Goal: Book appointment/travel/reservation

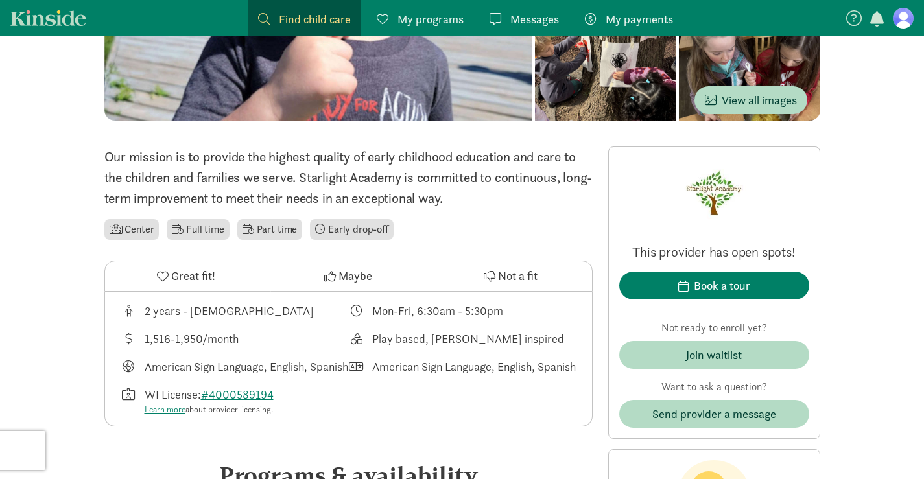
scroll to position [223, 0]
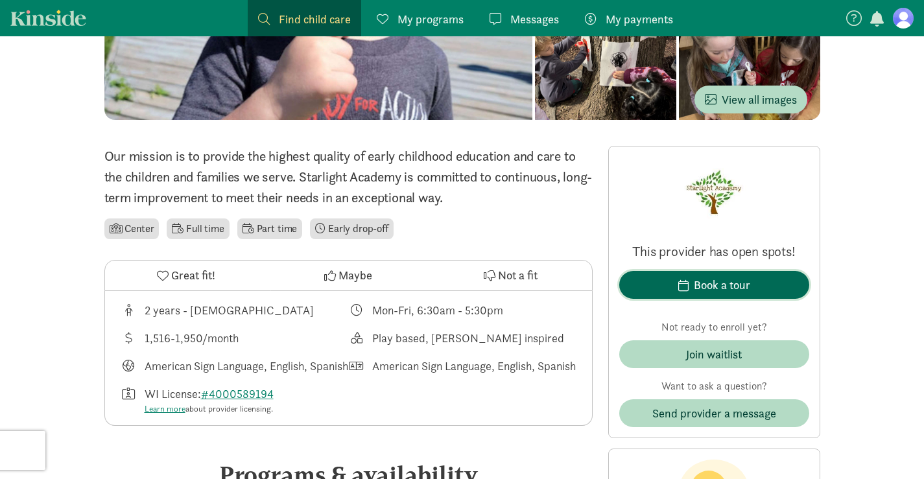
click at [706, 282] on div "Book a tour" at bounding box center [722, 285] width 56 height 18
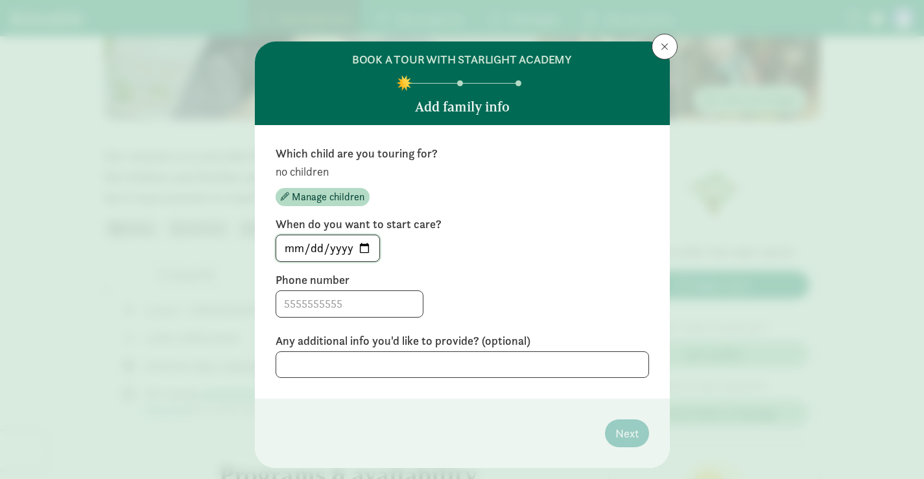
click at [363, 247] on input "[DATE]" at bounding box center [327, 249] width 103 height 26
type input "[DATE]"
click at [326, 306] on input at bounding box center [349, 304] width 147 height 26
type input "3128053040"
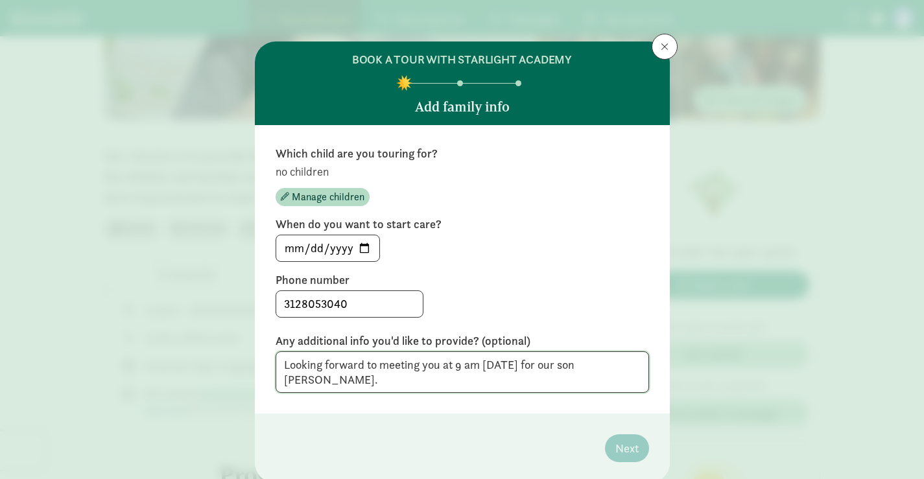
type textarea "Looking forward to meeting you at 9 am [DATE] for our son [PERSON_NAME]."
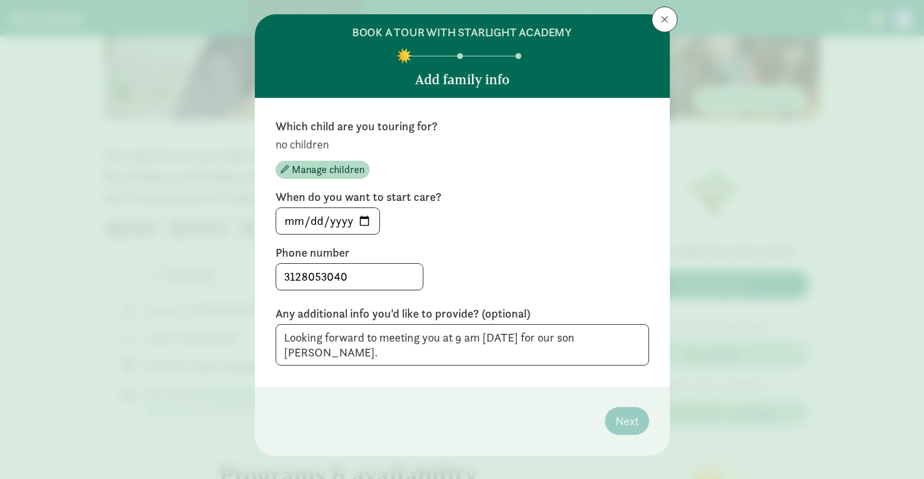
scroll to position [30, 0]
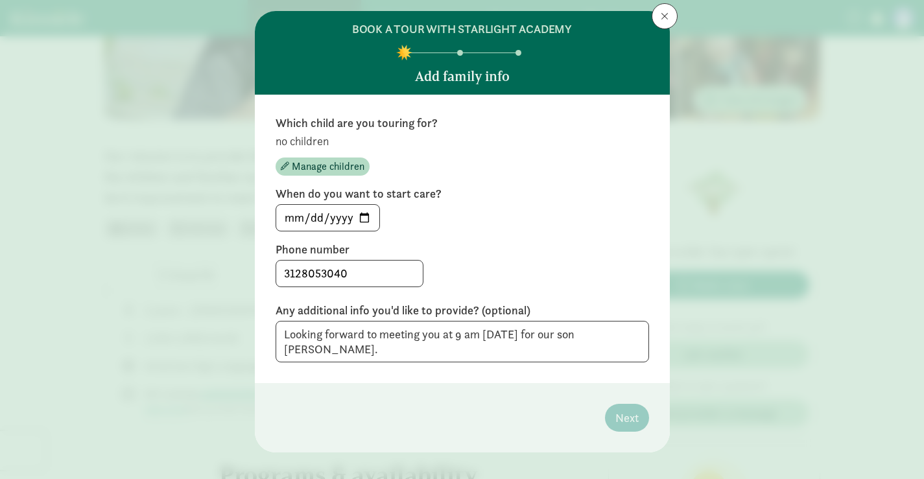
click at [320, 142] on p "no children" at bounding box center [463, 142] width 374 height 16
click at [331, 172] on span "Manage children" at bounding box center [328, 167] width 73 height 16
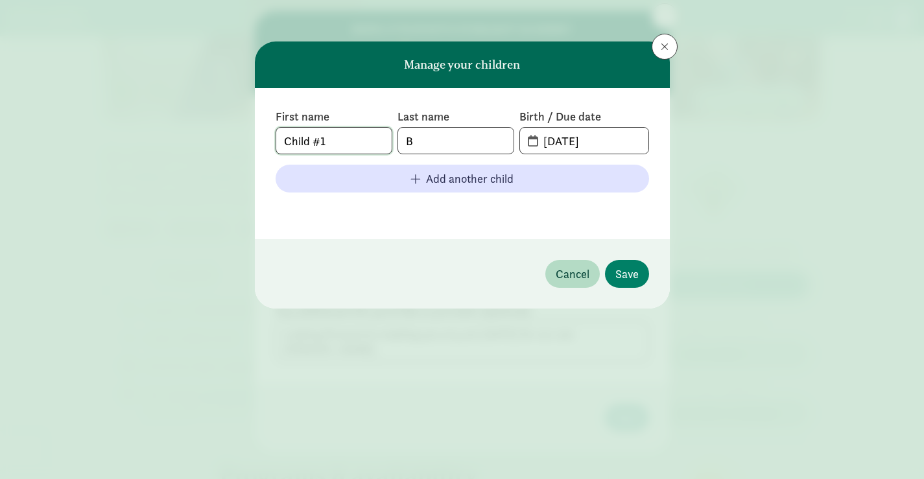
click at [338, 142] on input "Child #1" at bounding box center [333, 141] width 115 height 26
drag, startPoint x: 356, startPoint y: 141, endPoint x: 239, endPoint y: 126, distance: 117.2
click at [239, 126] on div "Manage your children First name Child #1 Last name B Birth / Due date [DATE] Ad…" at bounding box center [462, 239] width 924 height 479
type input "[PERSON_NAME]"
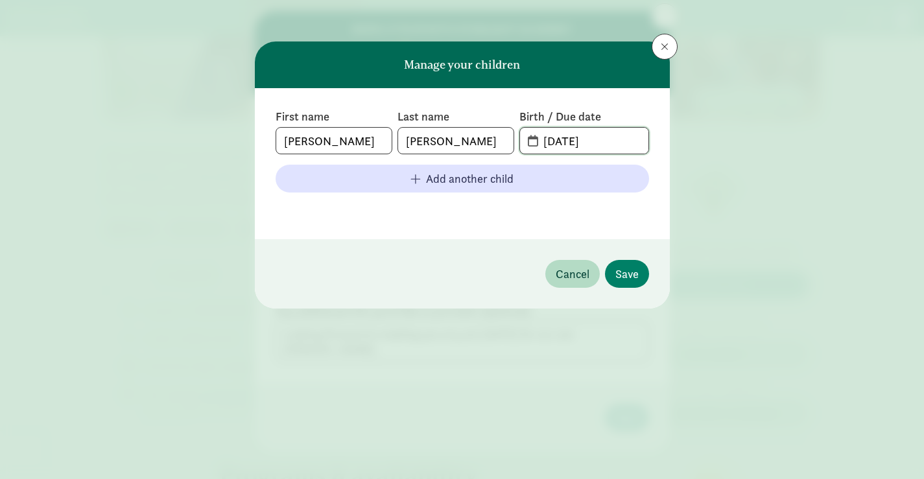
click at [619, 143] on input "[DATE]" at bounding box center [592, 141] width 112 height 26
type input "[DATE]"
click at [629, 271] on span "Save" at bounding box center [627, 274] width 23 height 18
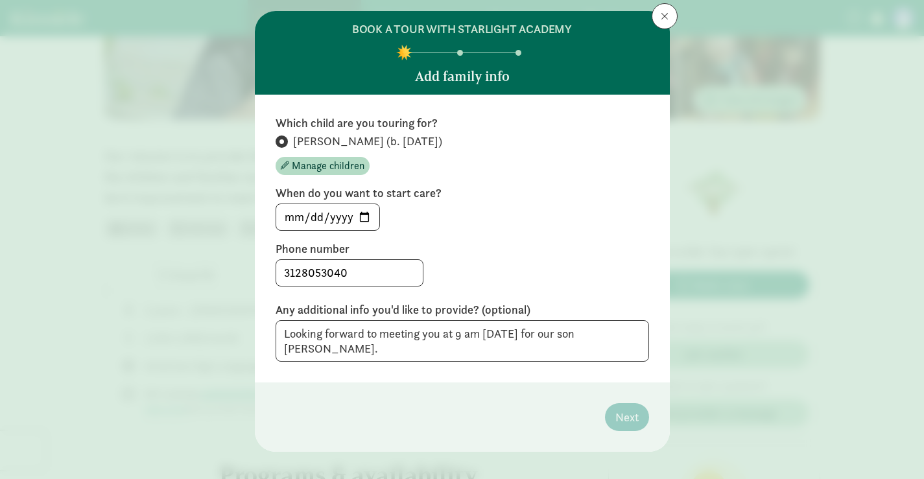
scroll to position [30, 0]
click at [625, 409] on span "Next" at bounding box center [627, 418] width 23 height 18
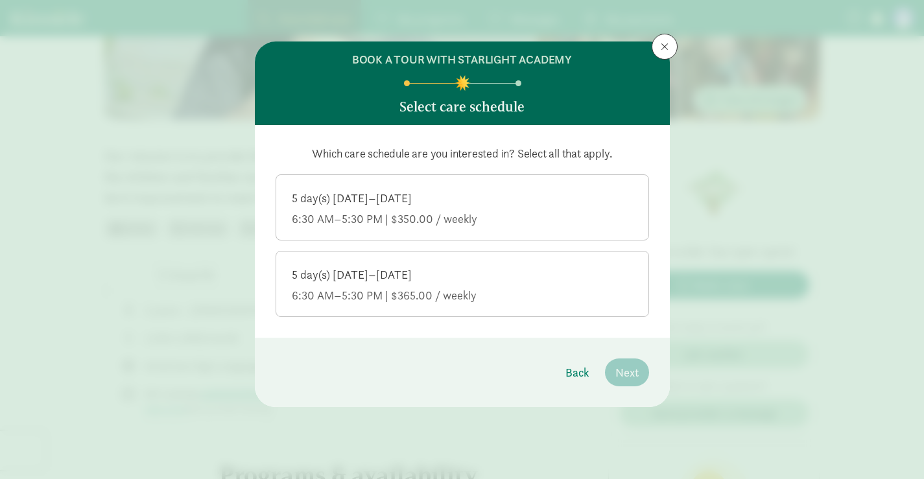
scroll to position [0, 0]
click at [389, 207] on div "5 day(s) [DATE]–[DATE] 6:30 AM–5:30 PM | $350.00 / weekly" at bounding box center [462, 209] width 341 height 36
click at [0, 0] on input "5 day(s) [DATE]–[DATE] 6:30 AM–5:30 PM | $350.00 / weekly" at bounding box center [0, 0] width 0 height 0
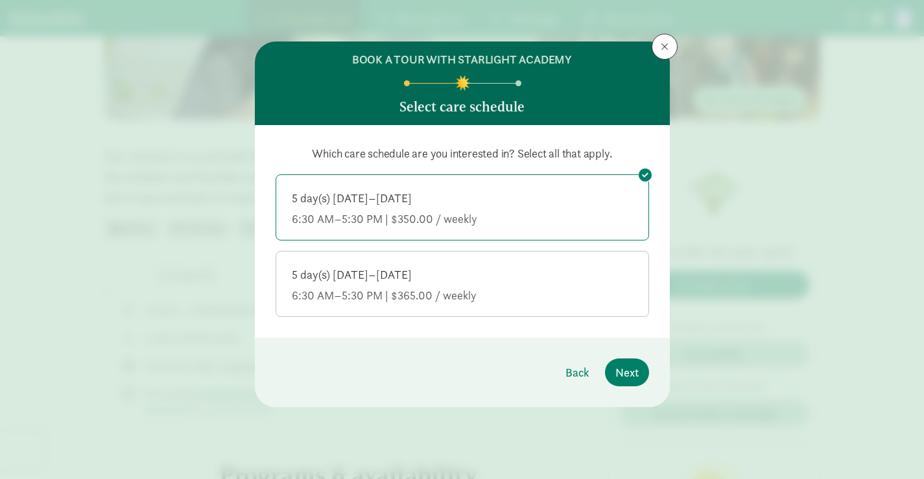
click at [396, 276] on div "5 day(s) [DATE]–[DATE]" at bounding box center [462, 275] width 341 height 16
click at [0, 0] on input "5 day(s) [DATE]–[DATE] 6:30 AM–5:30 PM | $365.00 / weekly" at bounding box center [0, 0] width 0 height 0
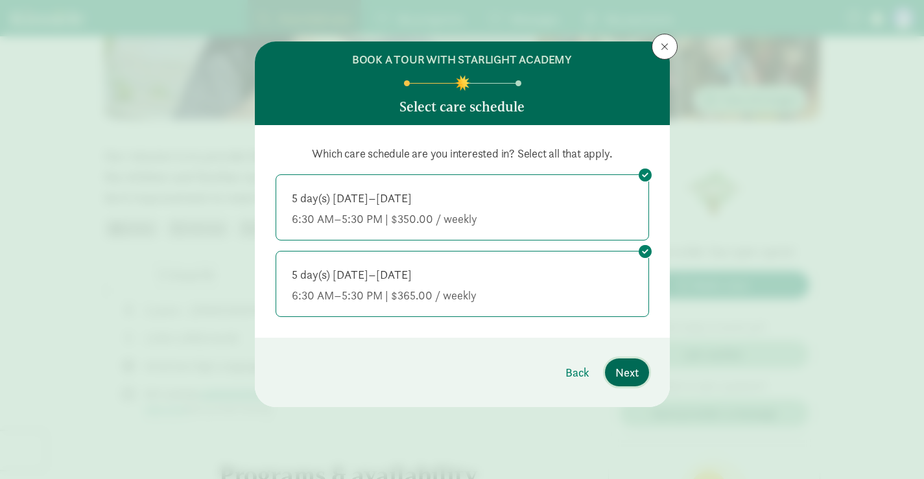
click at [634, 375] on span "Next" at bounding box center [627, 373] width 23 height 18
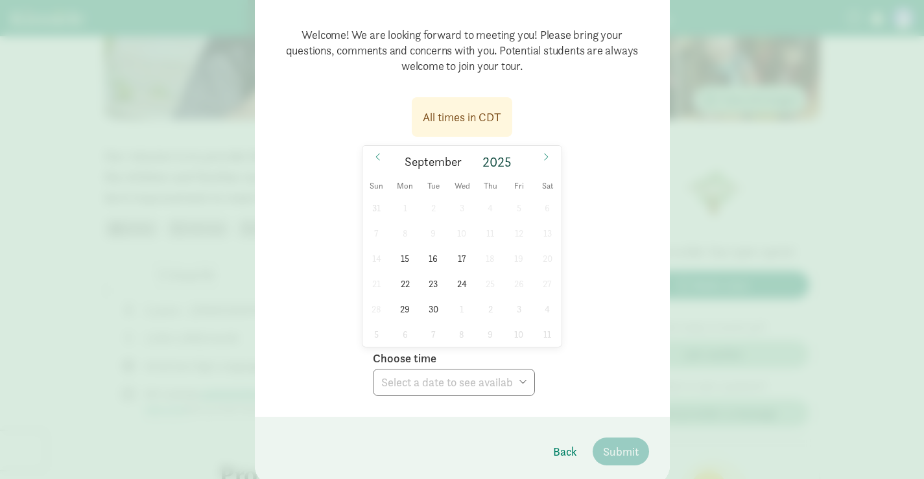
scroll to position [130, 0]
click at [405, 255] on span "15" at bounding box center [405, 257] width 25 height 25
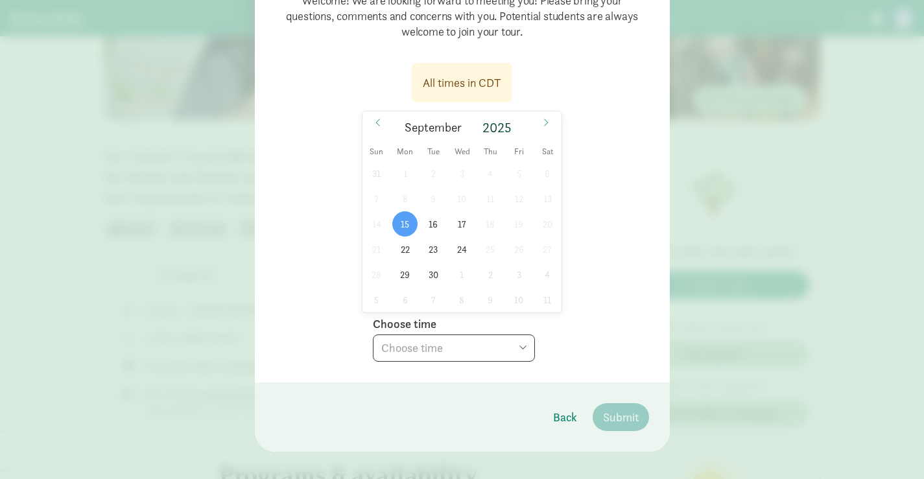
scroll to position [166, 0]
click at [515, 350] on select "Choose time 09:00 AM 09:30 AM" at bounding box center [454, 345] width 162 height 27
select select "[DATE]T09:00:00.000-05:00"
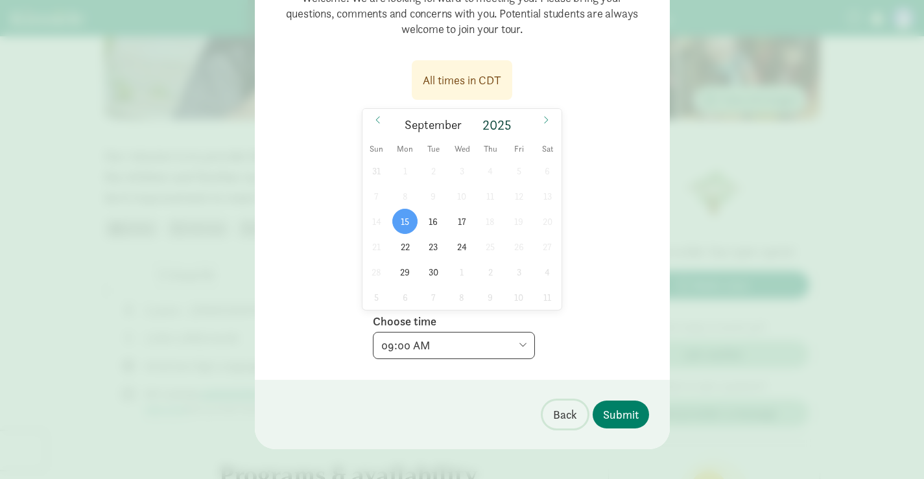
click at [567, 414] on span "Back" at bounding box center [565, 415] width 24 height 18
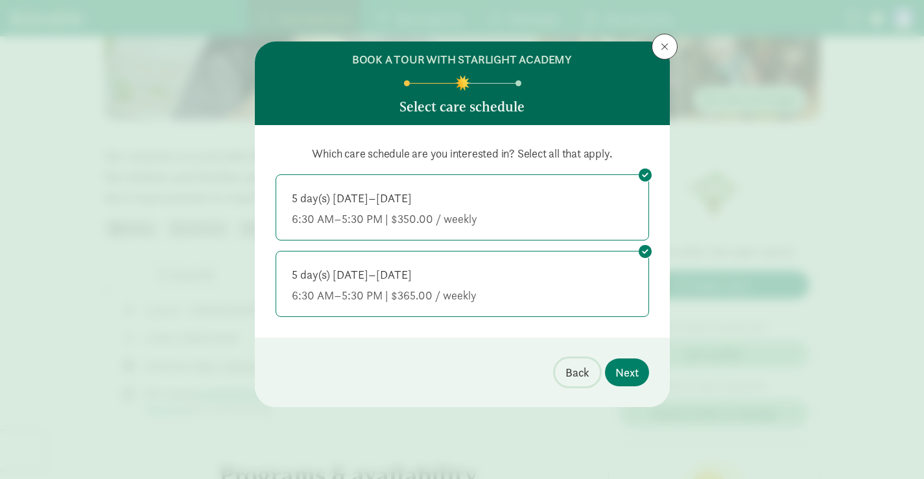
click at [573, 373] on span "Back" at bounding box center [578, 373] width 24 height 18
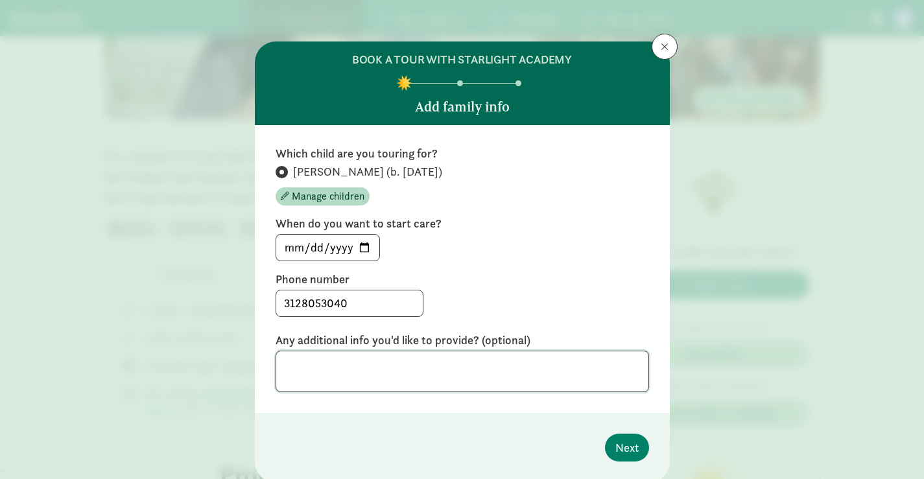
drag, startPoint x: 444, startPoint y: 365, endPoint x: 632, endPoint y: 382, distance: 188.9
click at [632, 382] on div "Which child are you touring for? [PERSON_NAME] (b. [DATE]) Manage children When…" at bounding box center [462, 269] width 415 height 288
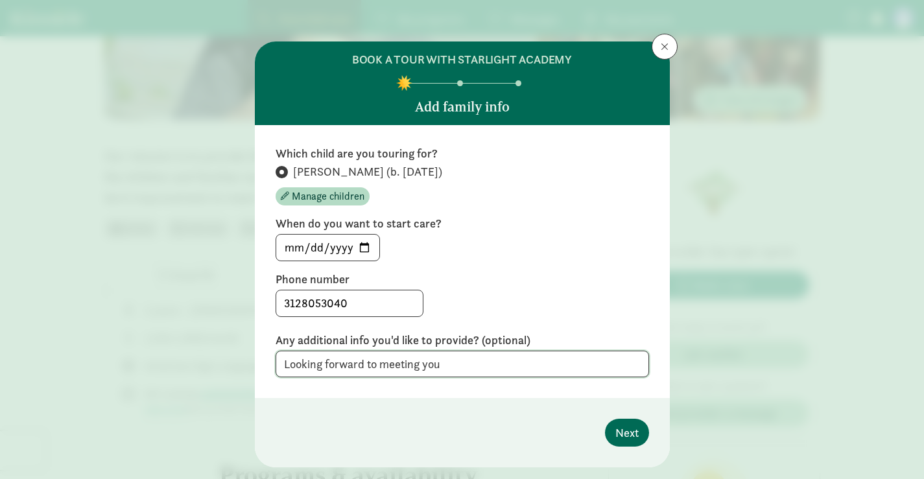
type textarea "Looking forward to meeting you"
click at [625, 424] on span "Next" at bounding box center [627, 433] width 23 height 18
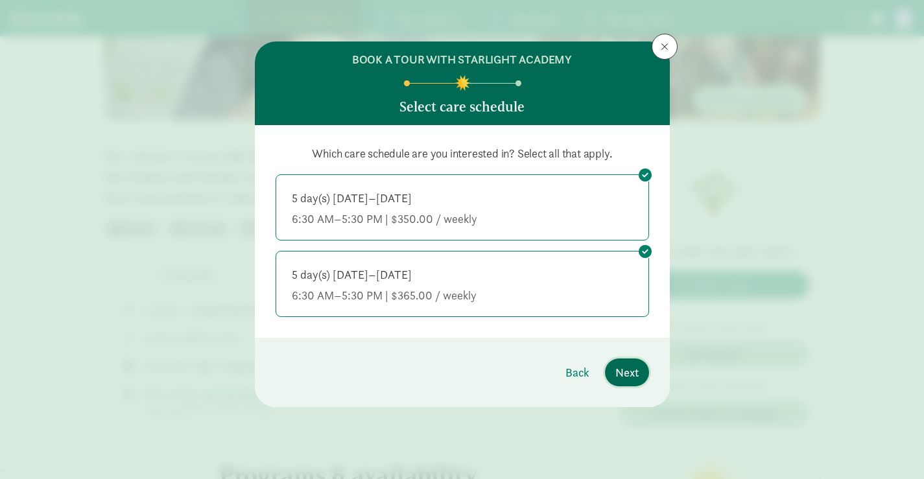
click at [620, 376] on span "Next" at bounding box center [627, 373] width 23 height 18
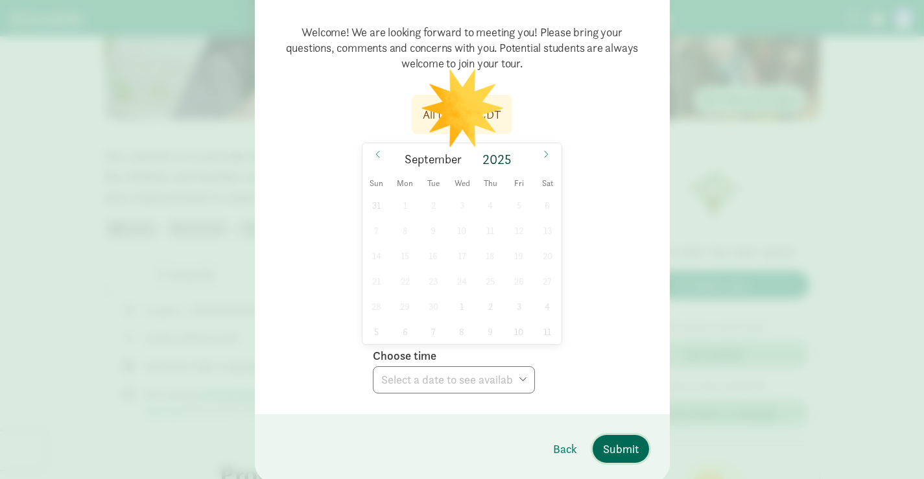
scroll to position [134, 0]
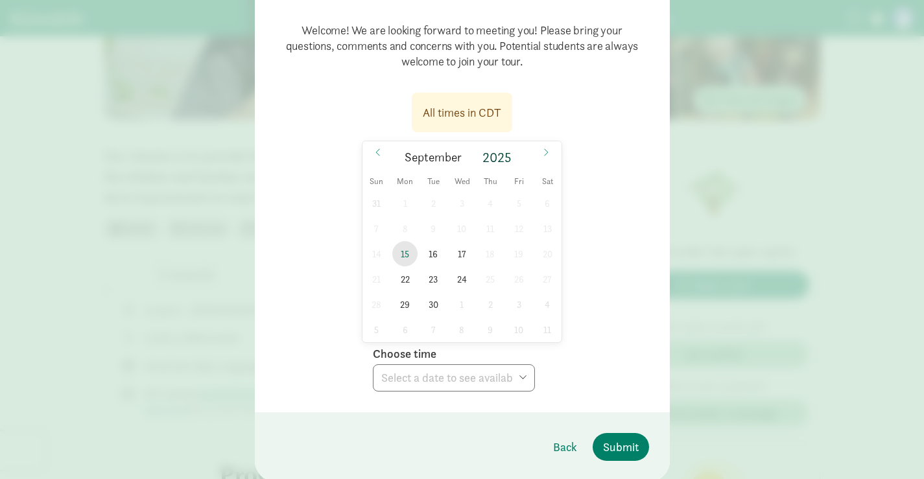
click at [408, 258] on span "15" at bounding box center [405, 253] width 25 height 25
click at [507, 377] on select "Choose time 09:00 AM 09:30 AM" at bounding box center [454, 378] width 162 height 27
select select "[DATE]T09:00:00.000-05:00"
click at [625, 448] on span "Submit" at bounding box center [621, 448] width 36 height 18
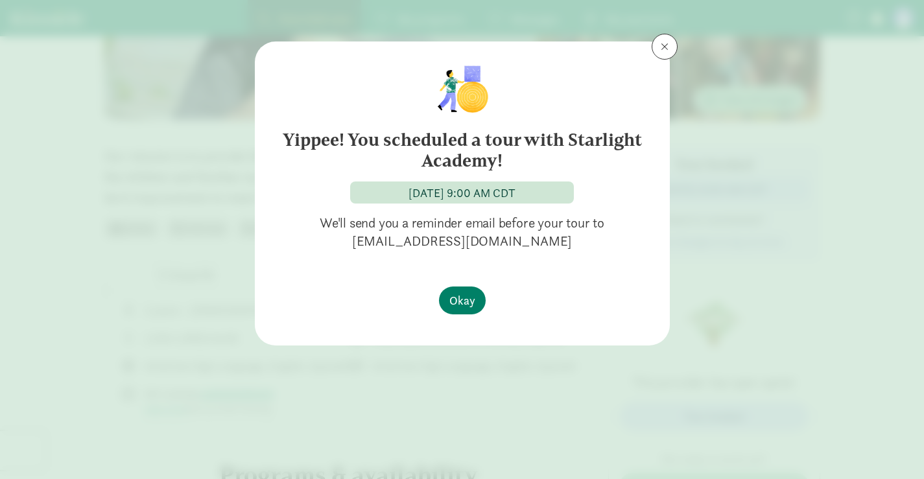
scroll to position [0, 0]
